Goal: Use online tool/utility: Utilize a website feature to perform a specific function

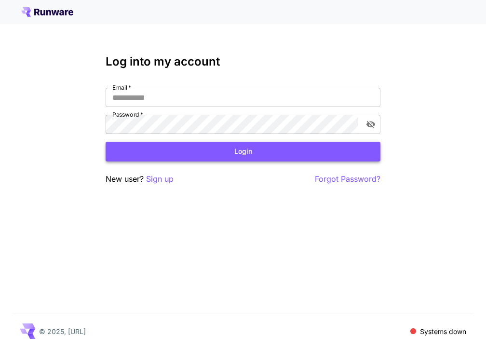
type input "**********"
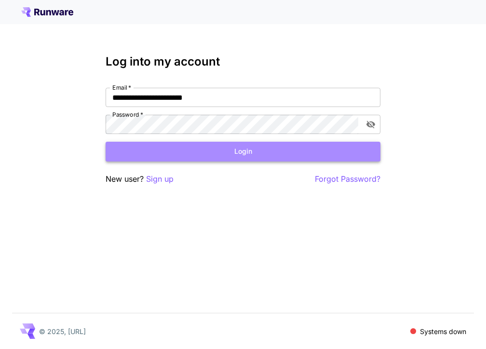
click at [239, 156] on button "Login" at bounding box center [243, 152] width 275 height 20
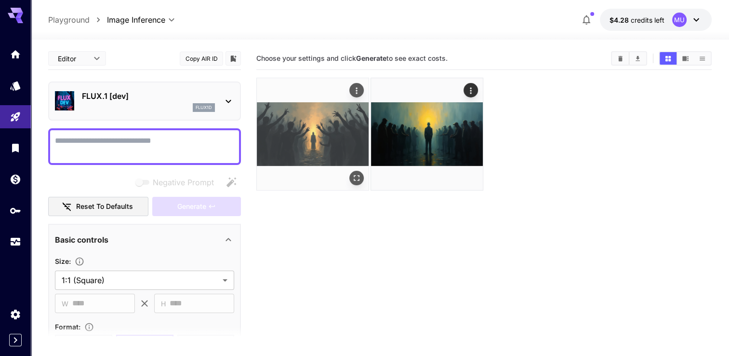
click at [318, 140] on img at bounding box center [313, 134] width 112 height 112
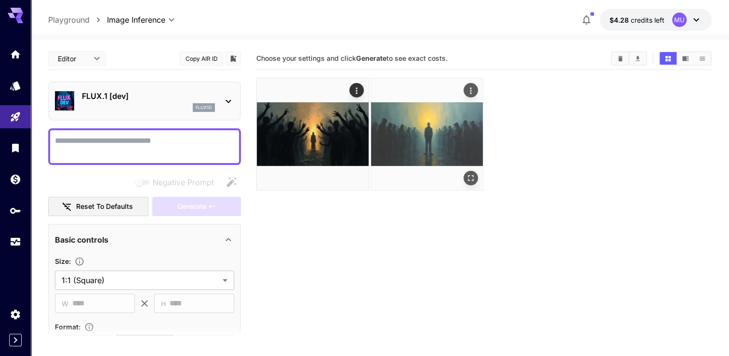
click at [422, 140] on img at bounding box center [427, 134] width 112 height 112
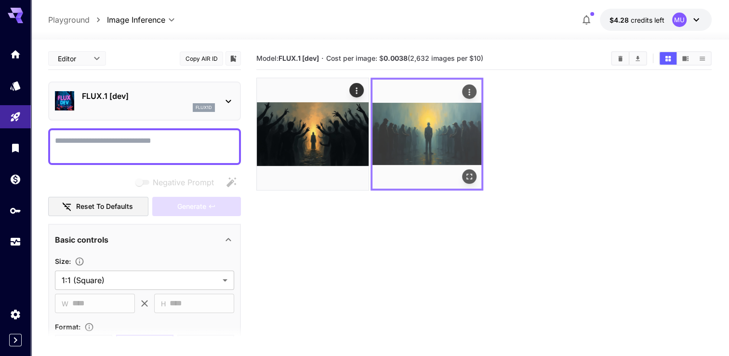
click at [467, 179] on icon "Open in fullscreen" at bounding box center [470, 177] width 10 height 10
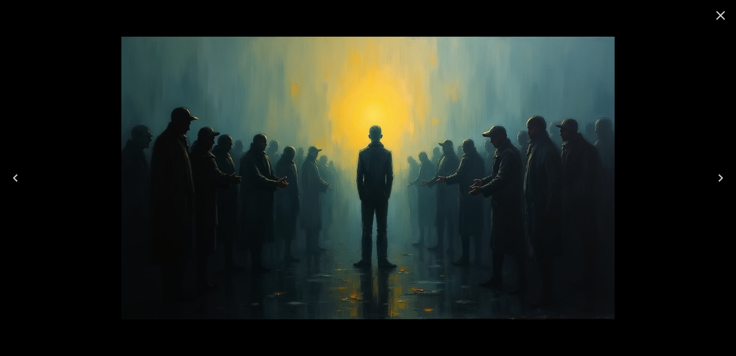
click at [485, 14] on icon "Close" at bounding box center [720, 15] width 15 height 15
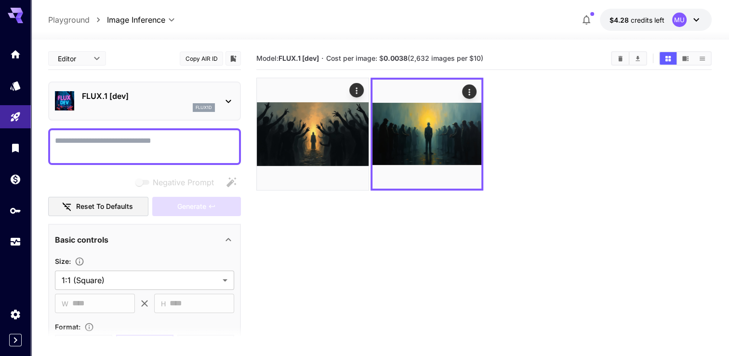
click at [485, 135] on div at bounding box center [483, 134] width 455 height 113
